Goal: Use online tool/utility: Use online tool/utility

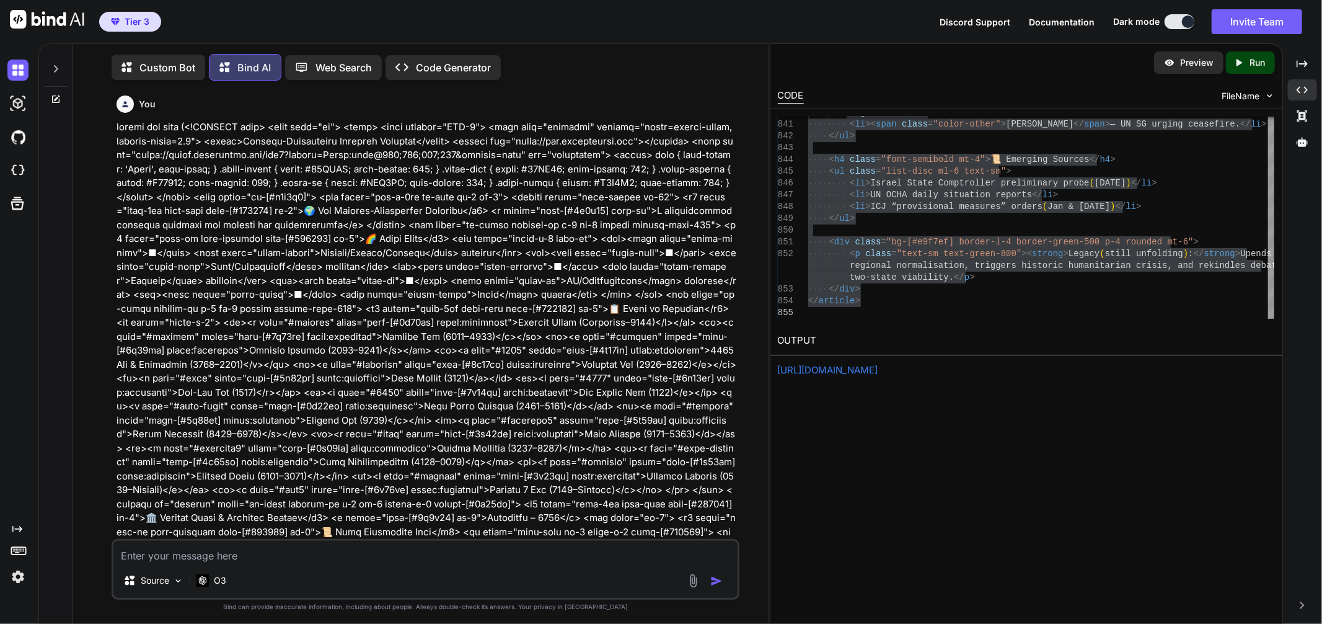
scroll to position [11, 0]
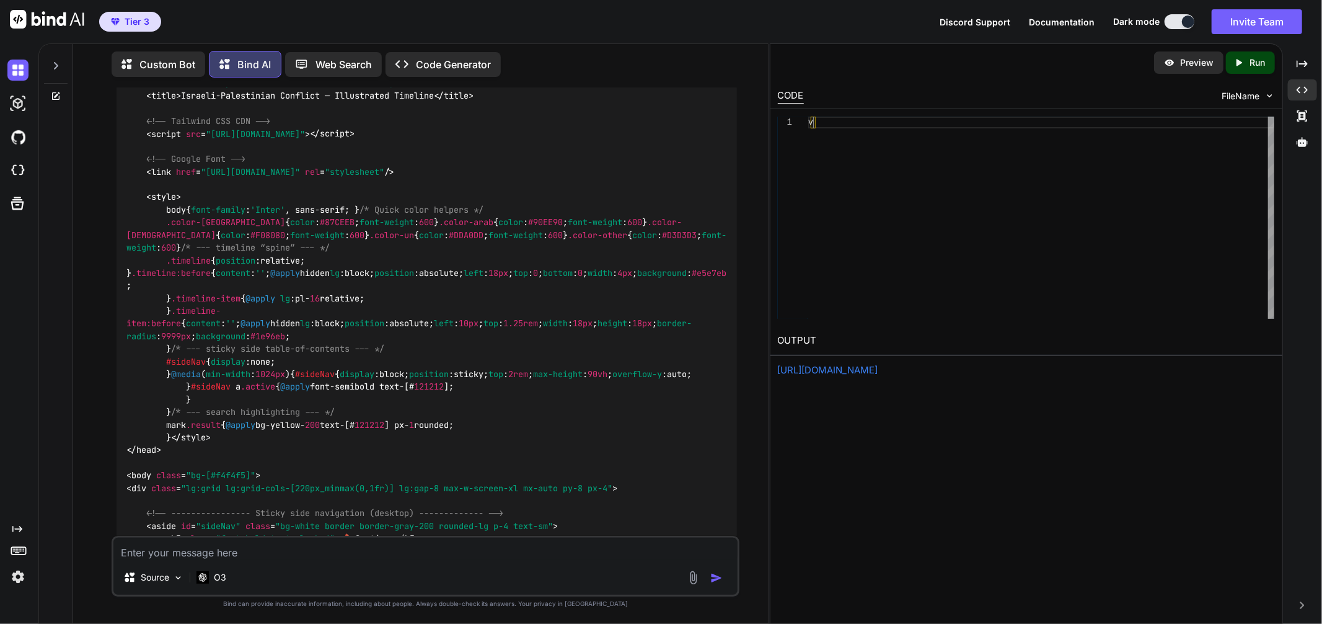
scroll to position [11, 0]
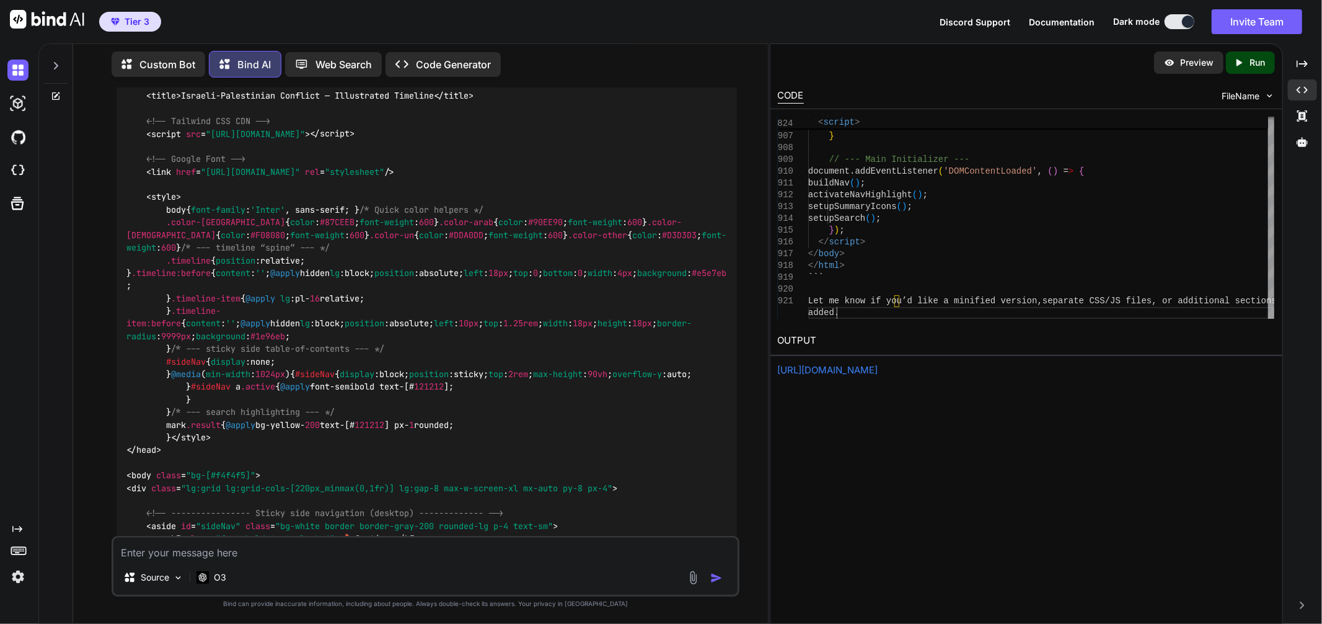
click at [1243, 70] on div "Created with Pixso. Run" at bounding box center [1250, 62] width 49 height 22
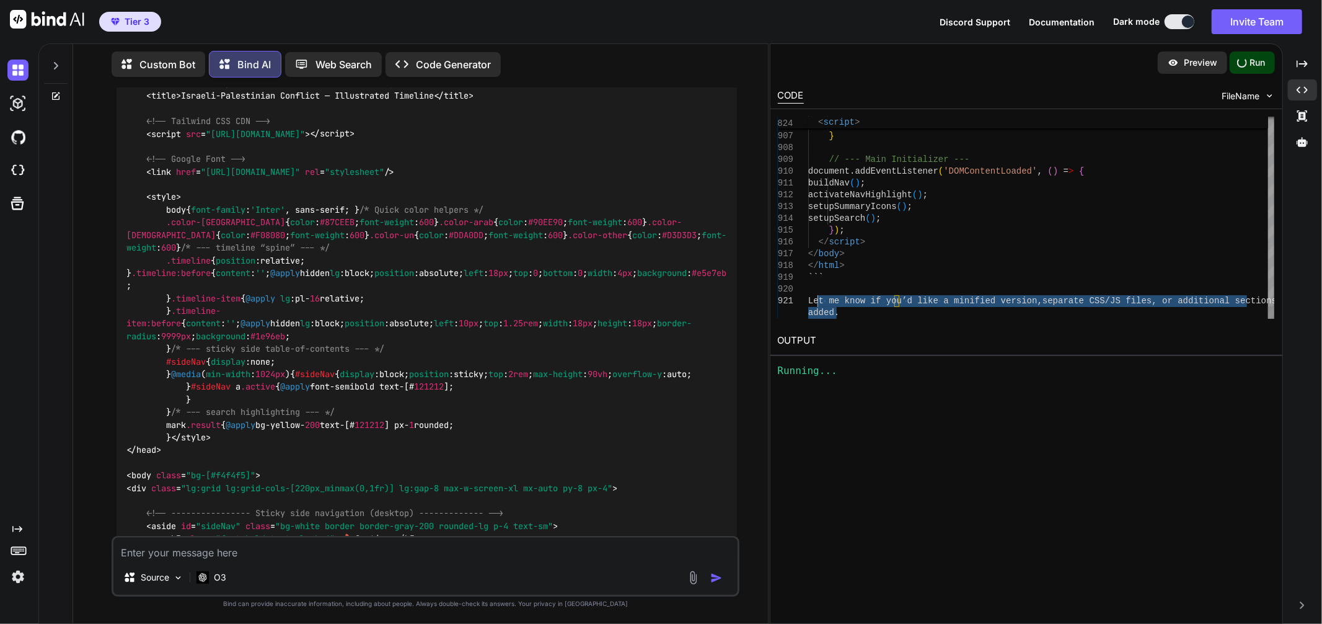
drag, startPoint x: 860, startPoint y: 309, endPoint x: 800, endPoint y: 294, distance: 62.5
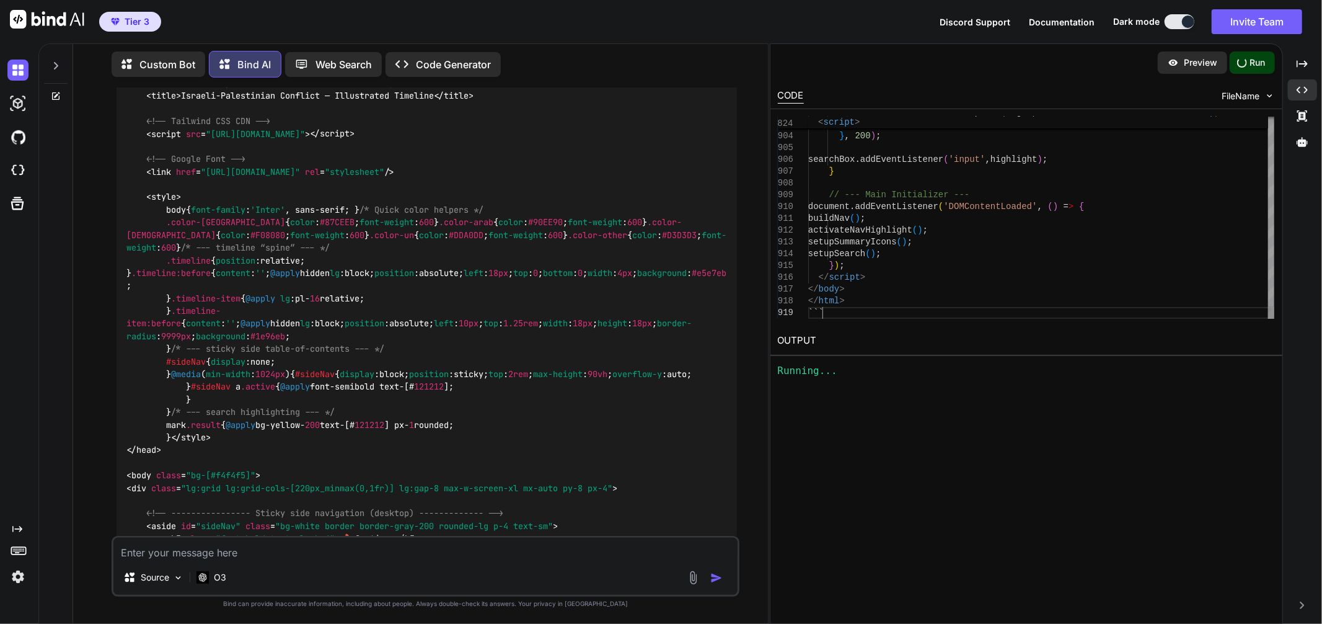
scroll to position [58, 0]
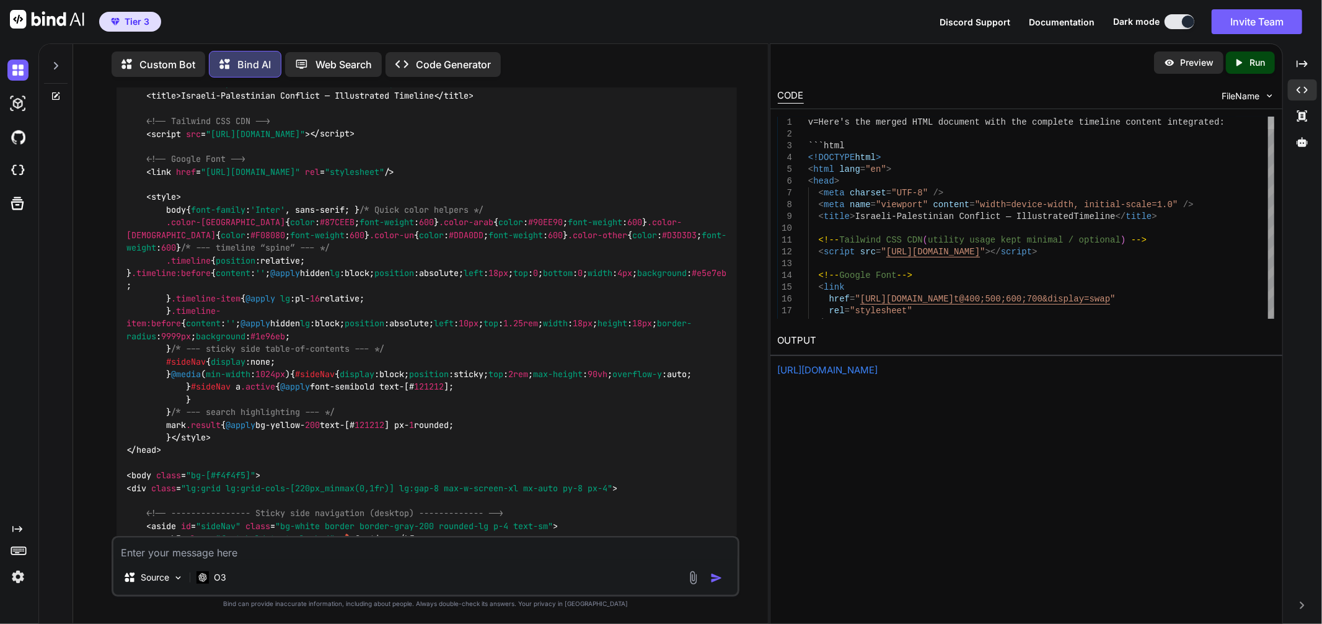
click at [1268, 117] on div at bounding box center [1271, 218] width 6 height 202
drag, startPoint x: 808, startPoint y: 139, endPoint x: 798, endPoint y: 93, distance: 47.5
click at [798, 93] on div "Preview Created with Pixso. Run CODE FileName 1 2 3 4 5 6 7 8 9 10 11 12 13 14 …" at bounding box center [1026, 210] width 512 height 333
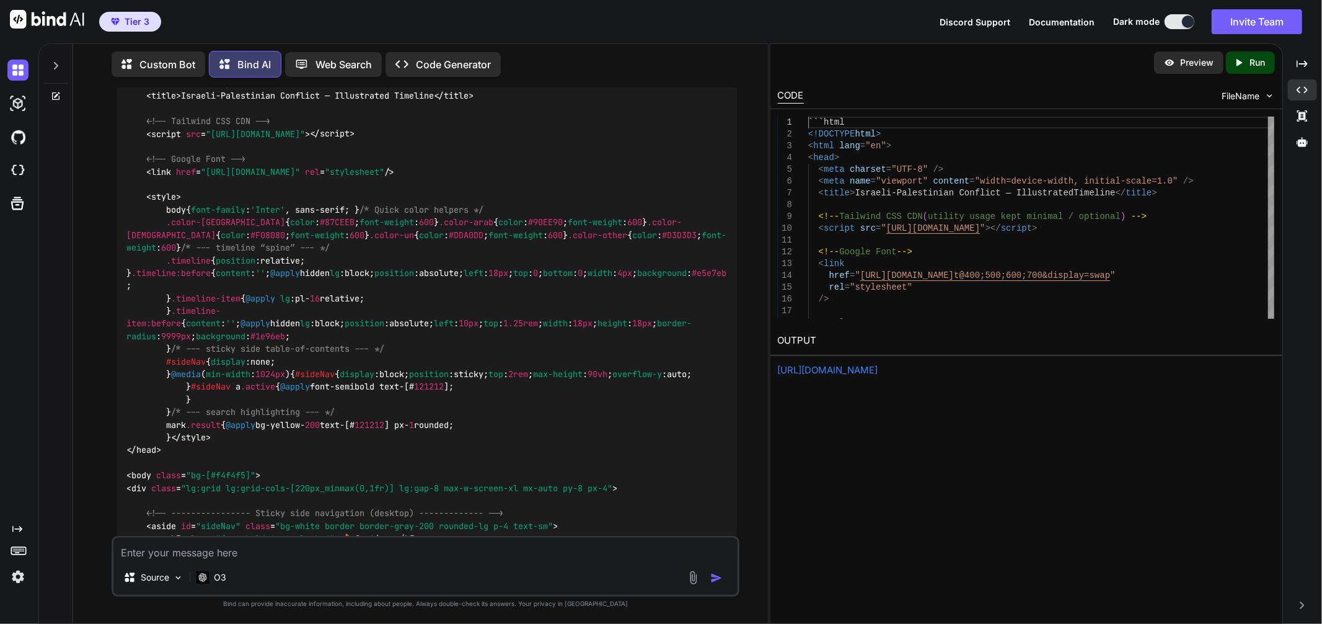
type textarea "```html <!DOCTYPE html> <html lang="en"> <head> <meta charset="UTF-8" /> <meta …"
click at [1250, 58] on p "Run" at bounding box center [1257, 62] width 15 height 12
click at [878, 371] on link "[URL][DOMAIN_NAME]" at bounding box center [828, 370] width 100 height 12
click at [878, 370] on link "[URL][DOMAIN_NAME]" at bounding box center [828, 370] width 100 height 12
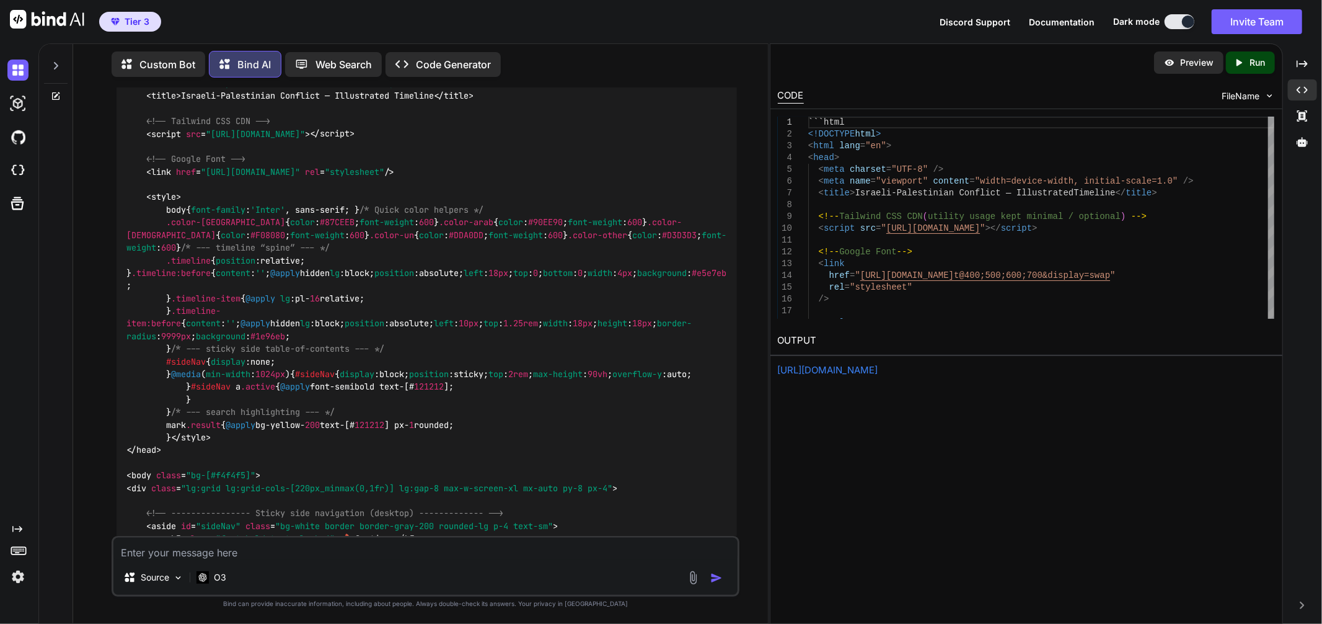
click at [1260, 97] on div "FileName" at bounding box center [1248, 96] width 53 height 12
click at [1255, 97] on span "FileName" at bounding box center [1241, 96] width 38 height 12
click at [1268, 95] on img at bounding box center [1269, 95] width 11 height 11
click at [1188, 75] on div "Preview Created with Pixso. Run" at bounding box center [1026, 62] width 512 height 37
click at [1188, 69] on div "Preview" at bounding box center [1188, 62] width 69 height 22
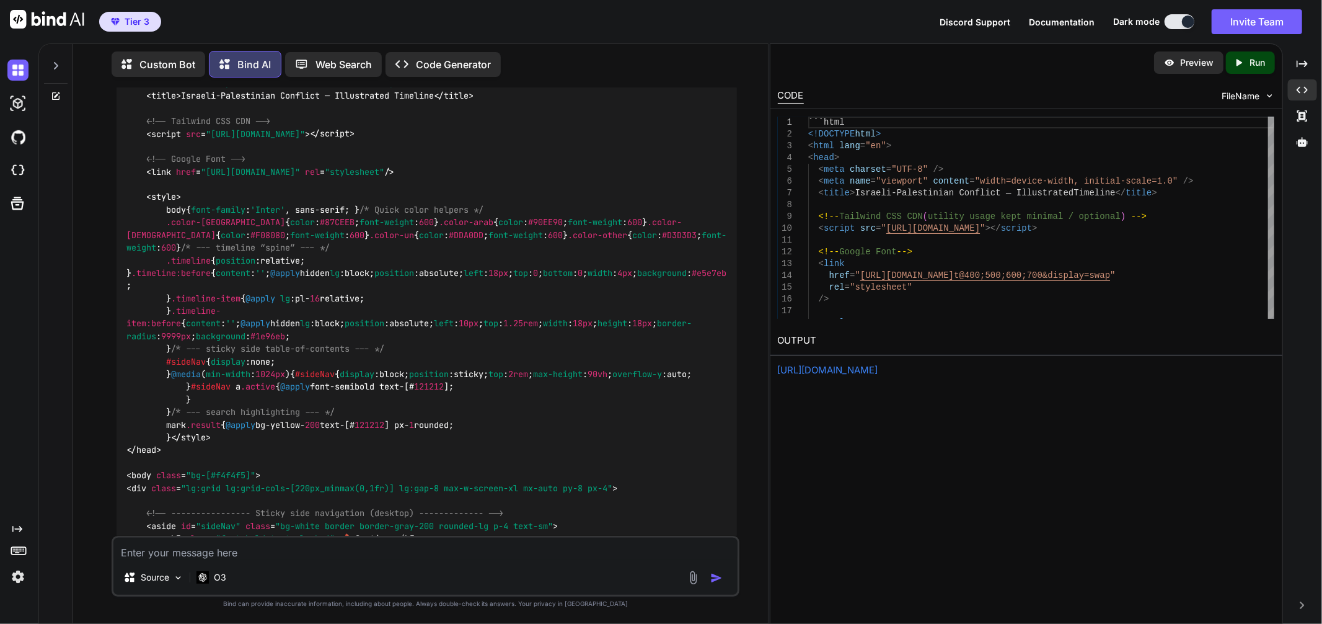
click at [1188, 68] on div "Preview" at bounding box center [1188, 62] width 69 height 22
drag, startPoint x: 1178, startPoint y: 73, endPoint x: 1173, endPoint y: 47, distance: 25.9
click at [1173, 47] on div "Preview Created with Pixso. Run" at bounding box center [1026, 62] width 512 height 37
click at [1054, 44] on div "Preview Created with Pixso. Run" at bounding box center [1026, 62] width 512 height 37
click at [1186, 58] on p "Preview" at bounding box center [1196, 62] width 33 height 12
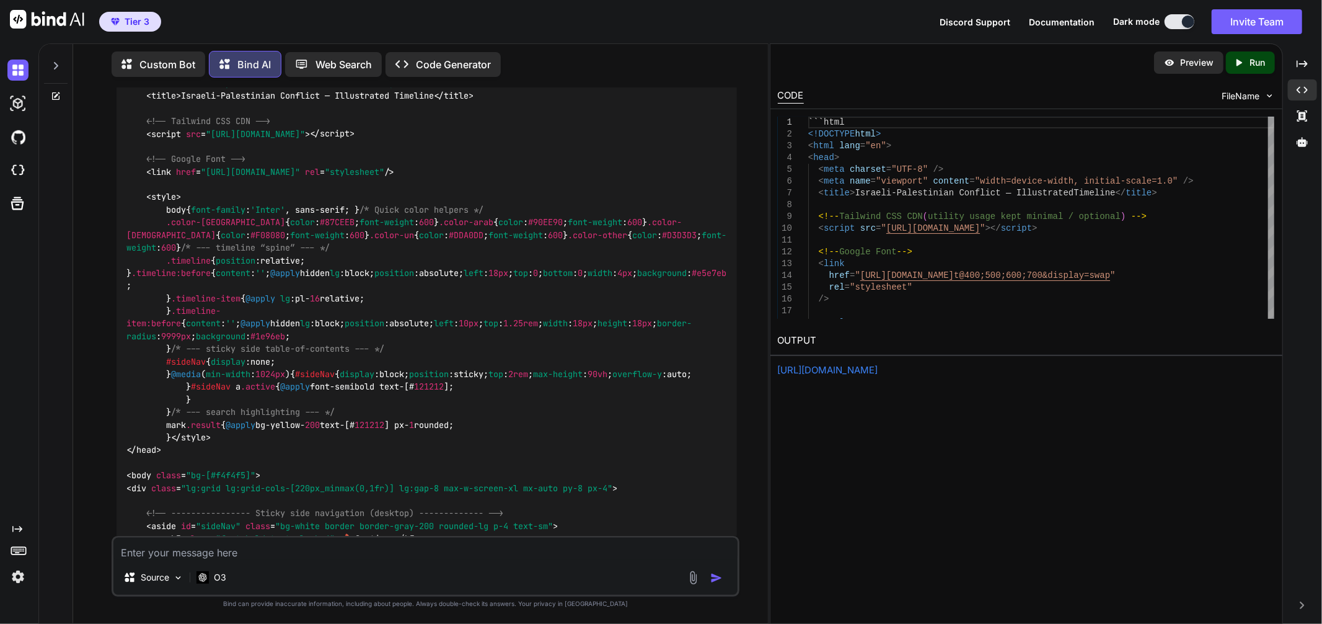
type textarea "x"
